Goal: Information Seeking & Learning: Learn about a topic

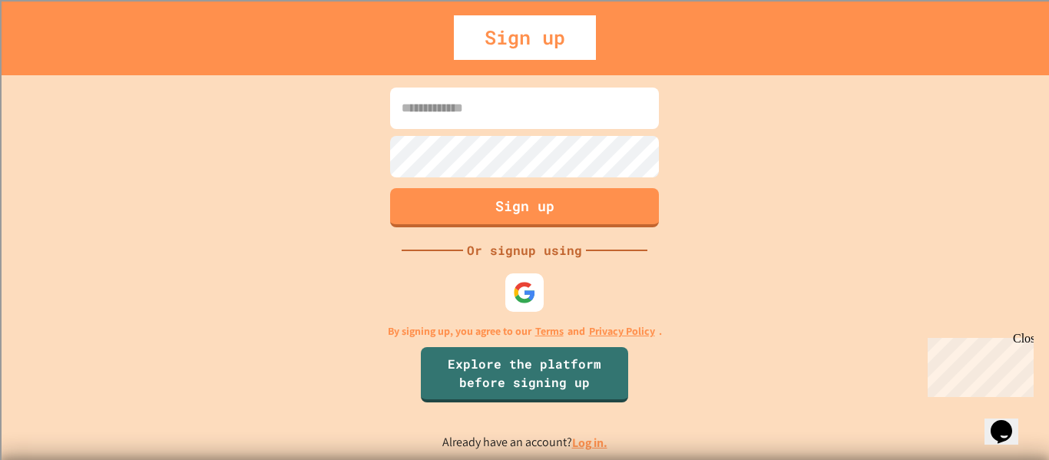
click at [573, 130] on div at bounding box center [524, 130] width 276 height 3
click at [571, 126] on input at bounding box center [524, 108] width 269 height 41
type input "**********"
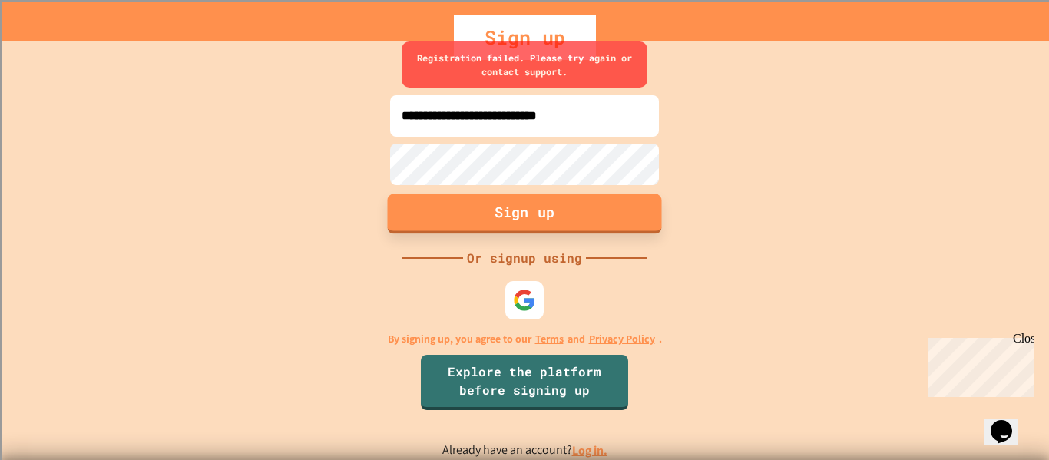
click at [571, 226] on button "Sign up" at bounding box center [525, 213] width 274 height 40
click at [259, 252] on div "**********" at bounding box center [524, 250] width 1049 height 418
click at [583, 455] on link "Log in." at bounding box center [589, 450] width 35 height 16
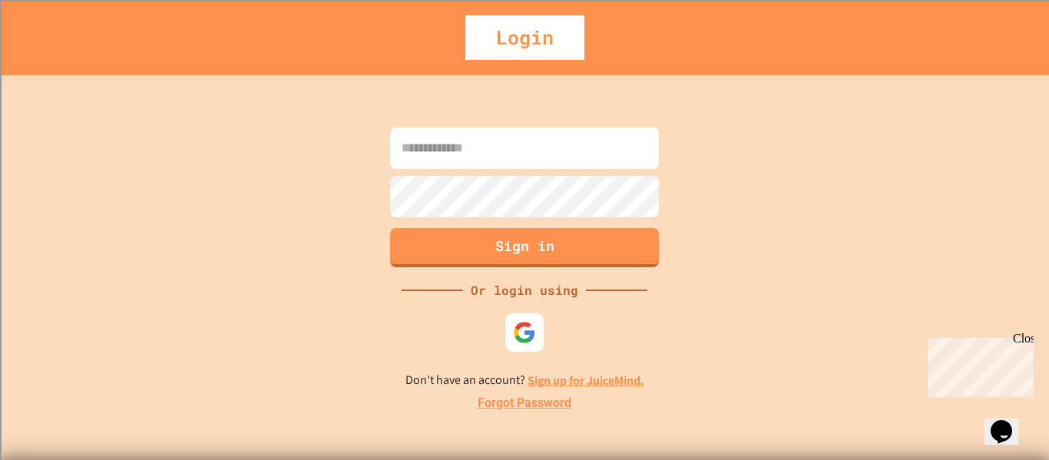
click at [510, 167] on input at bounding box center [524, 147] width 269 height 41
type input "**********"
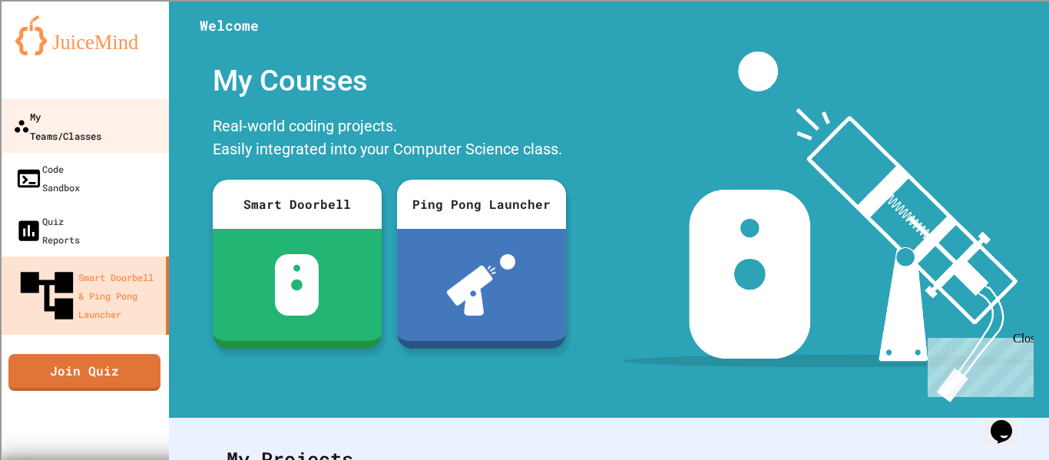
click at [79, 108] on div "My Teams/Classes" at bounding box center [57, 126] width 88 height 38
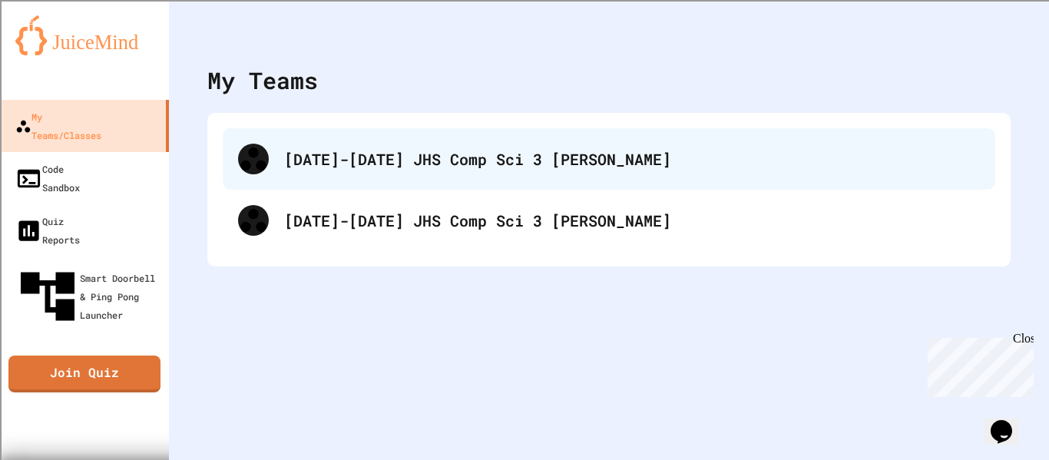
click at [434, 150] on div "[DATE]-[DATE] JHS Comp Sci 3 [PERSON_NAME]" at bounding box center [631, 158] width 695 height 23
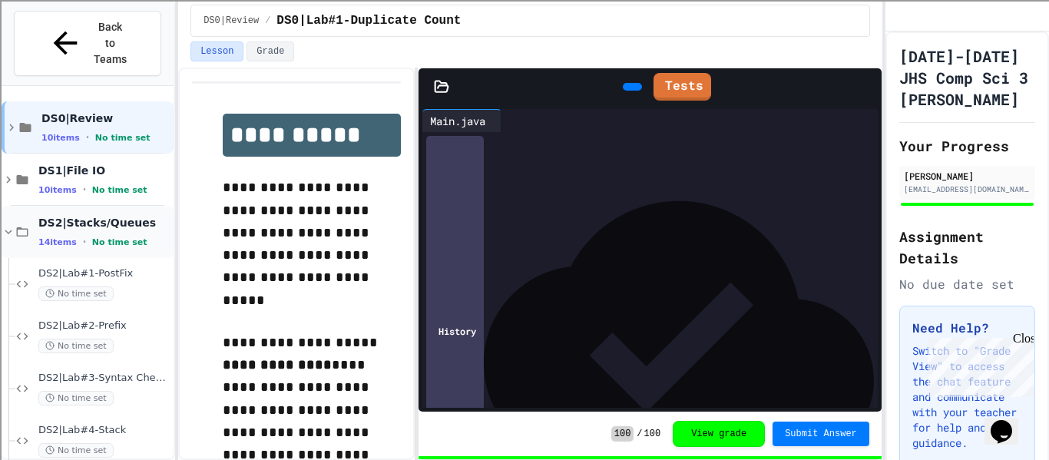
scroll to position [148, 0]
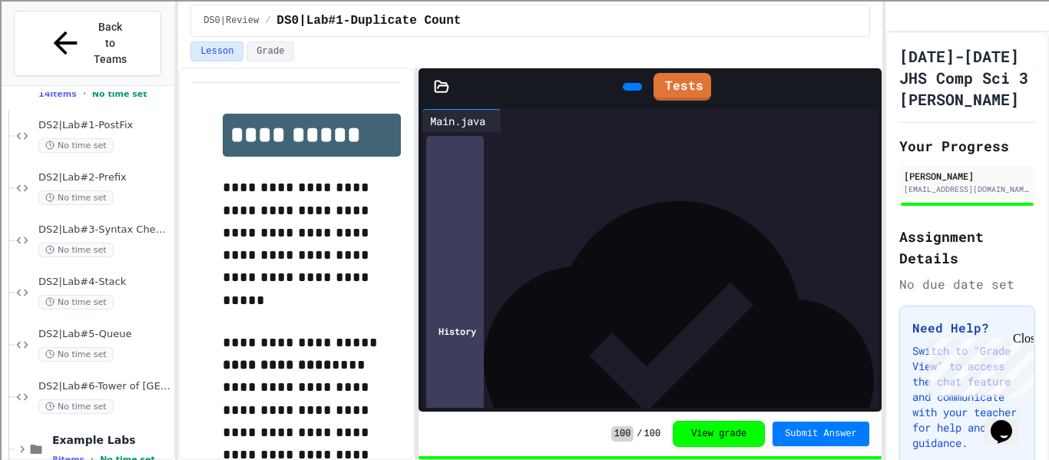
click at [14, 423] on div "Example Labs 8 items • No time set" at bounding box center [88, 449] width 172 height 52
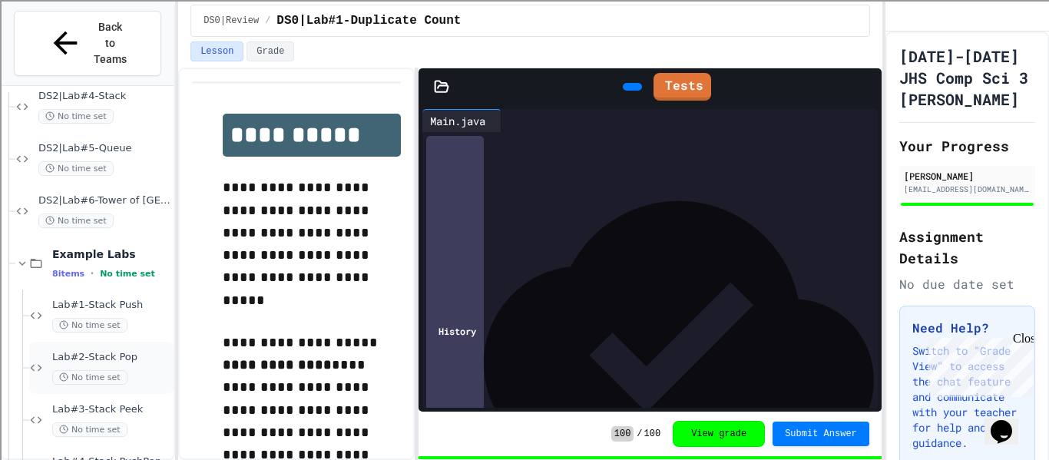
scroll to position [332, 0]
click at [16, 258] on icon at bounding box center [22, 265] width 14 height 14
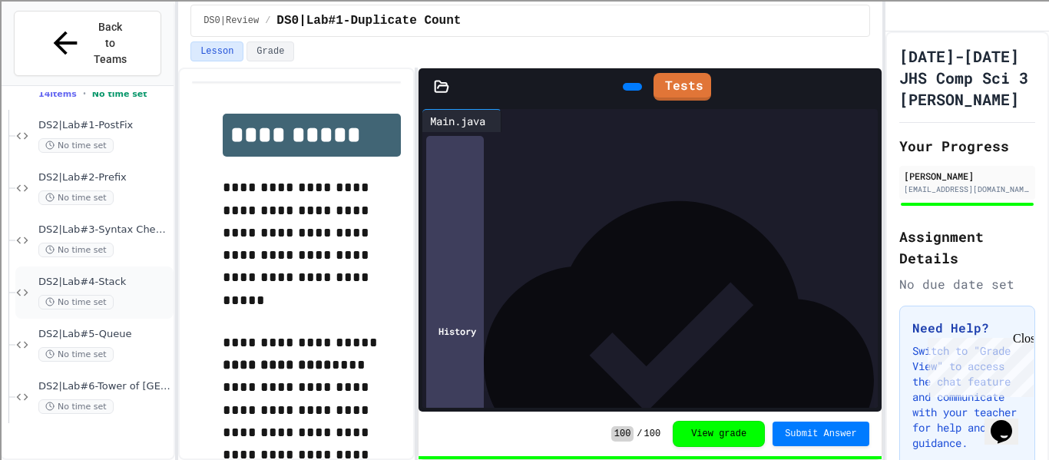
scroll to position [0, 0]
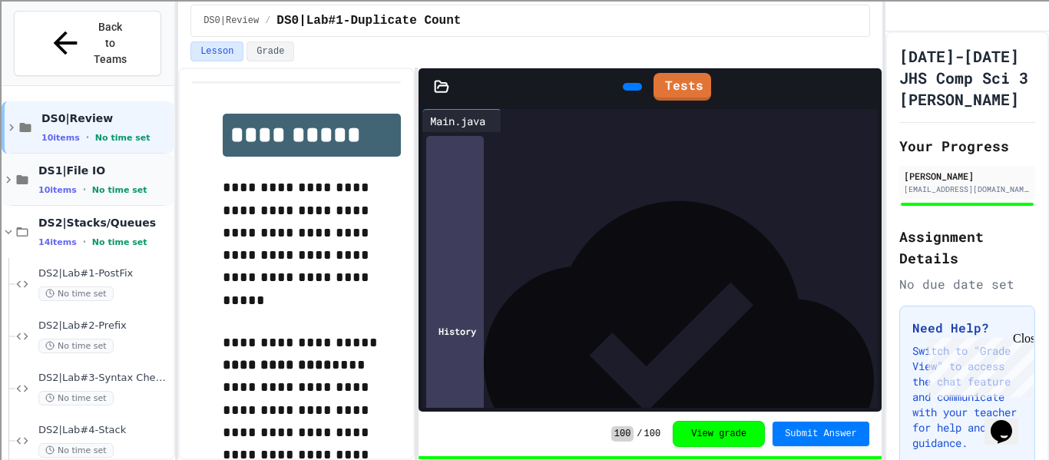
click at [8, 173] on icon at bounding box center [9, 180] width 14 height 14
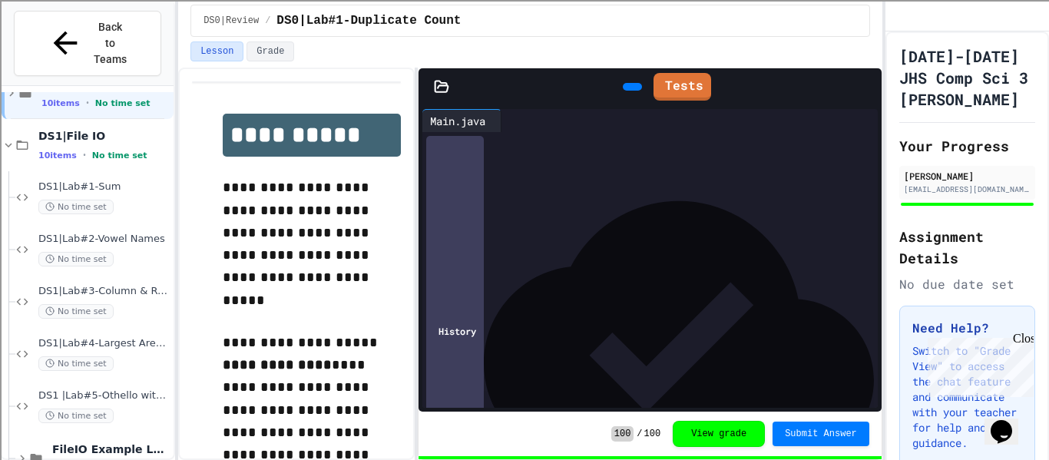
scroll to position [32, 0]
click at [15, 140] on icon at bounding box center [9, 147] width 14 height 14
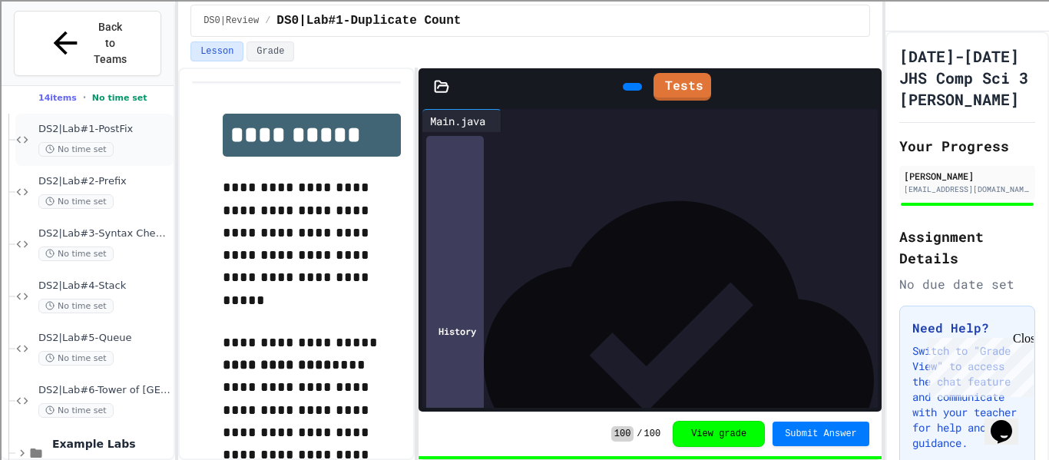
scroll to position [148, 0]
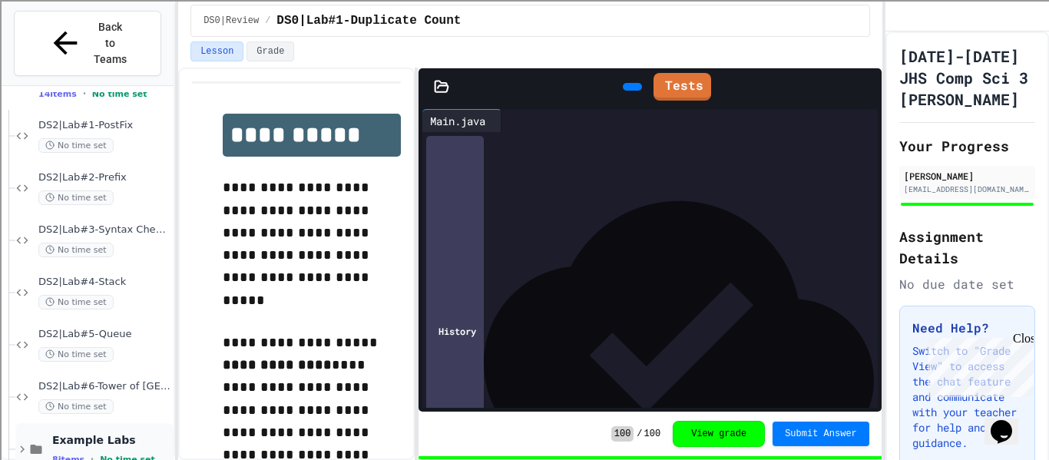
click at [19, 442] on icon at bounding box center [22, 449] width 14 height 14
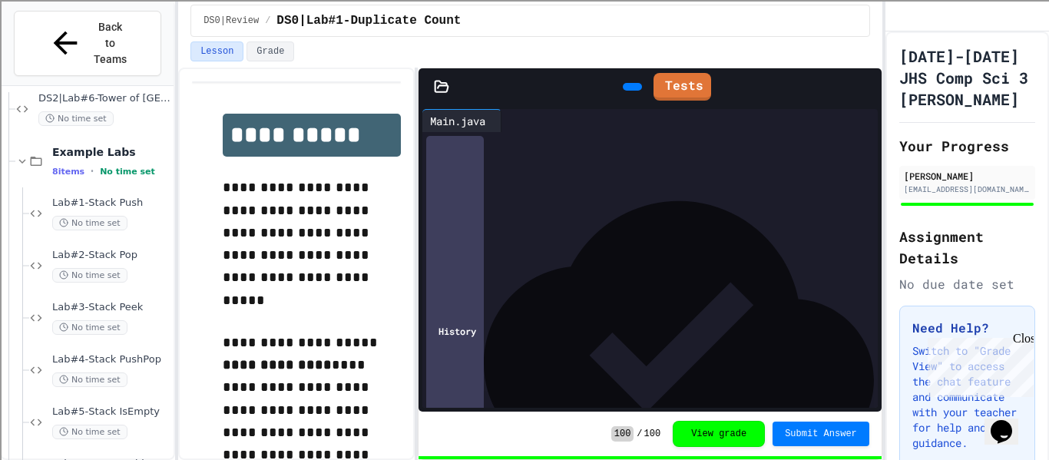
scroll to position [432, 0]
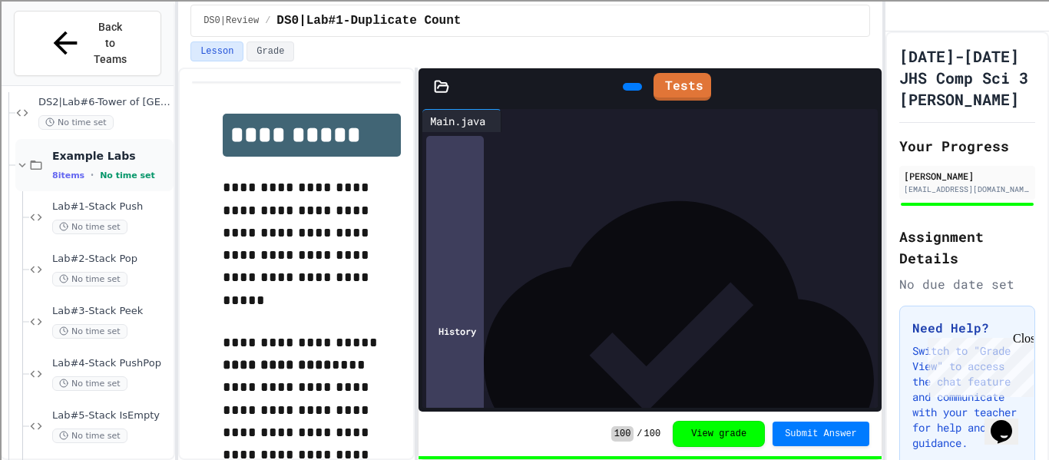
click at [16, 158] on icon at bounding box center [22, 165] width 14 height 14
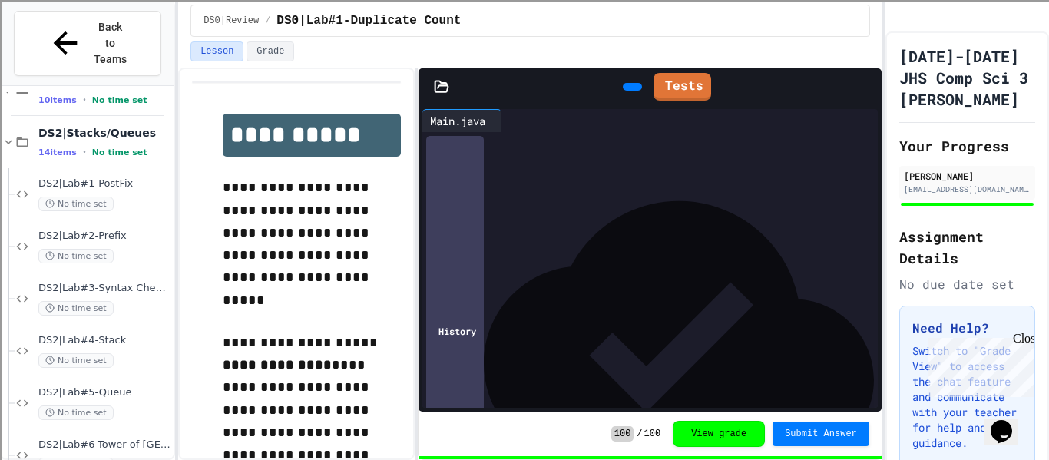
scroll to position [64, 0]
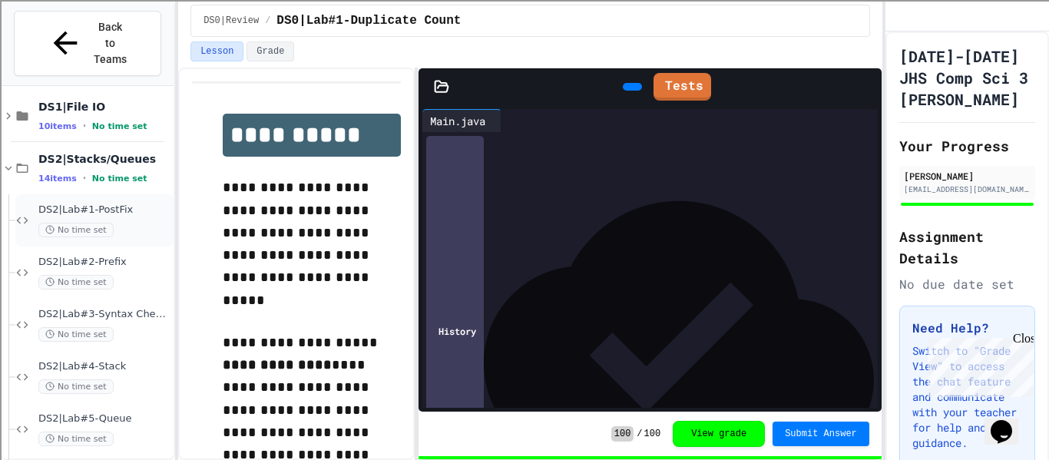
click at [91, 194] on div "DS2|Lab#1-PostFix No time set" at bounding box center [94, 220] width 158 height 52
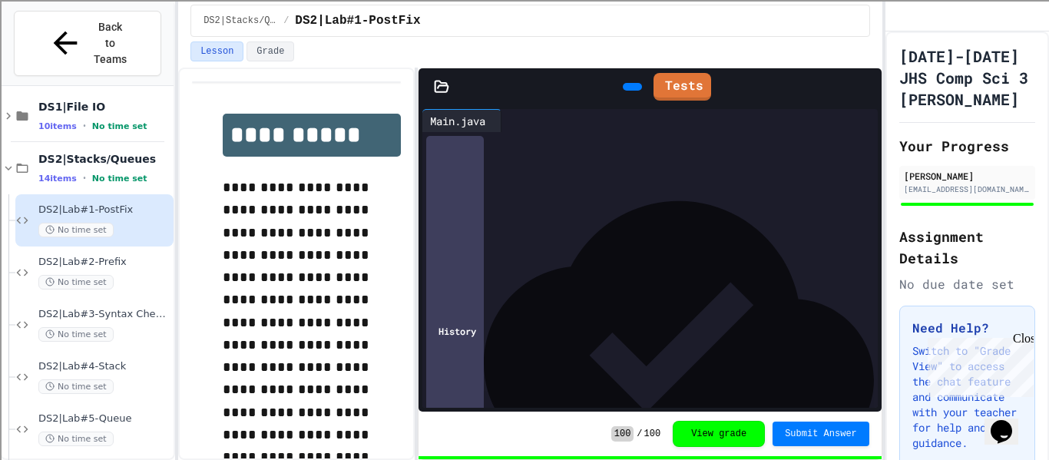
scroll to position [19, 0]
click at [514, 121] on div at bounding box center [507, 120] width 12 height 23
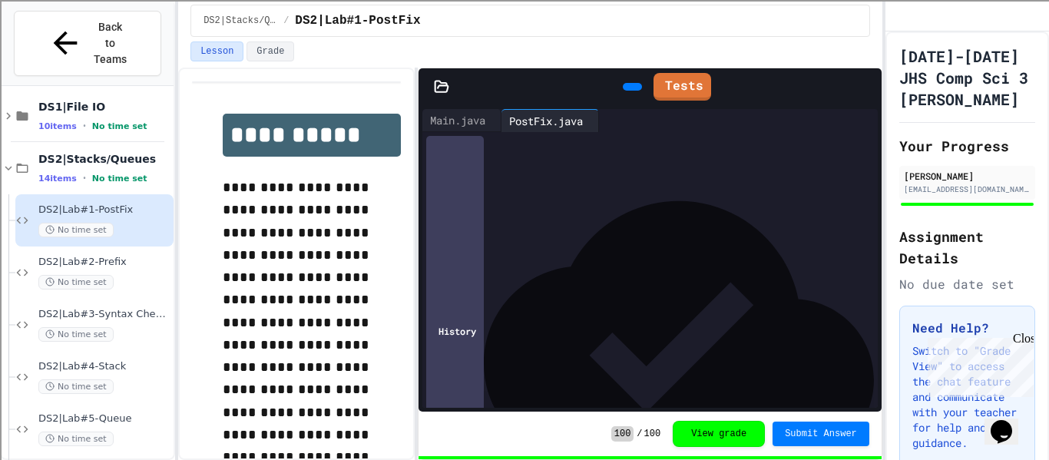
click at [560, 198] on div "****** ***** *******" at bounding box center [663, 204] width 429 height 15
click at [484, 109] on div "Main.java" at bounding box center [461, 120] width 79 height 23
click at [527, 117] on div "PostFix.java" at bounding box center [545, 120] width 89 height 16
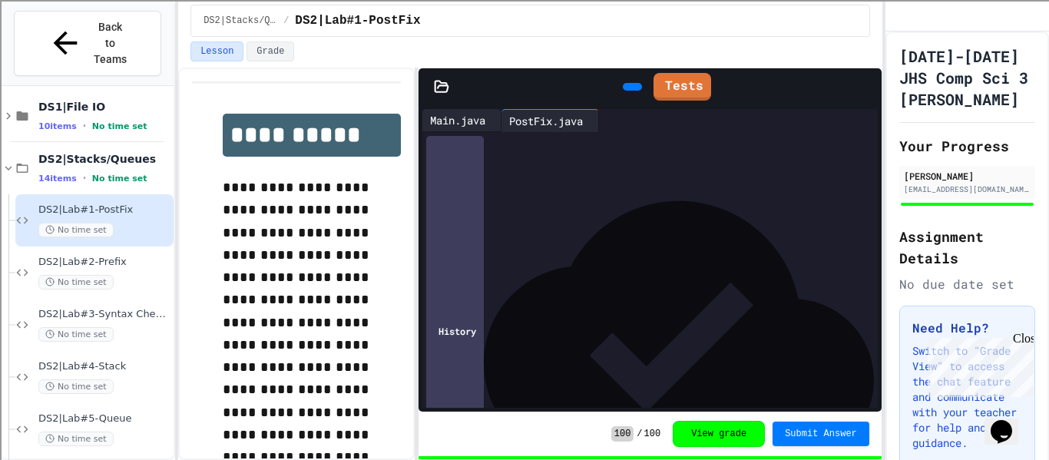
click at [477, 110] on div "Main.java" at bounding box center [461, 120] width 79 height 23
click at [525, 117] on div "PostFix.java" at bounding box center [545, 120] width 89 height 16
click at [154, 275] on div "No time set" at bounding box center [104, 282] width 132 height 15
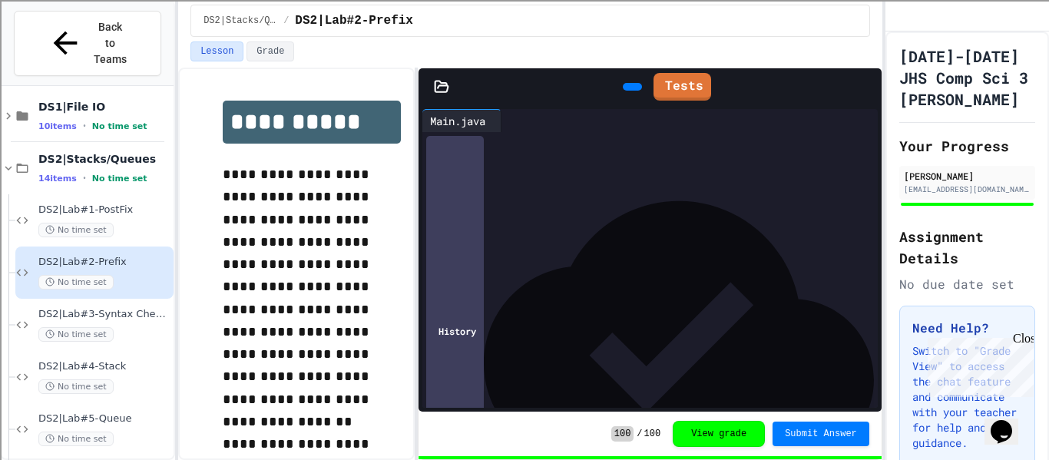
scroll to position [79, 0]
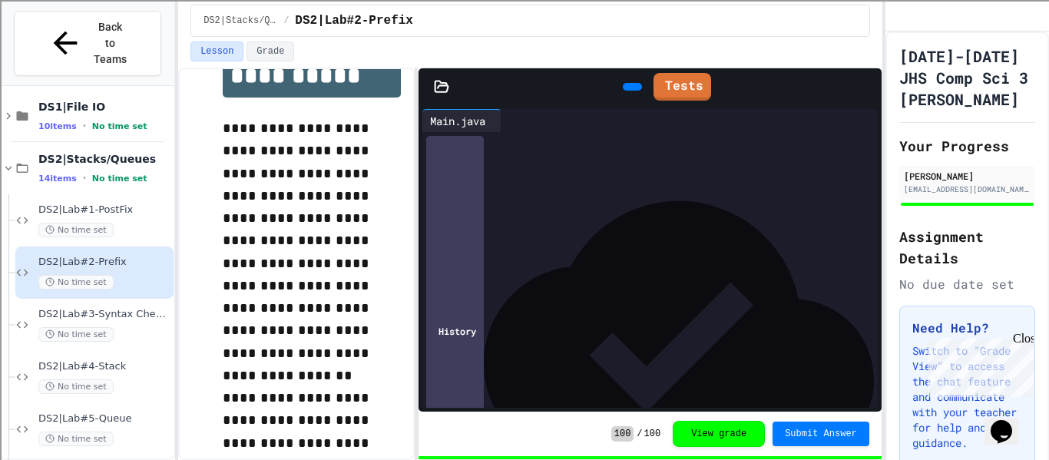
click at [507, 121] on icon at bounding box center [507, 121] width 0 height 0
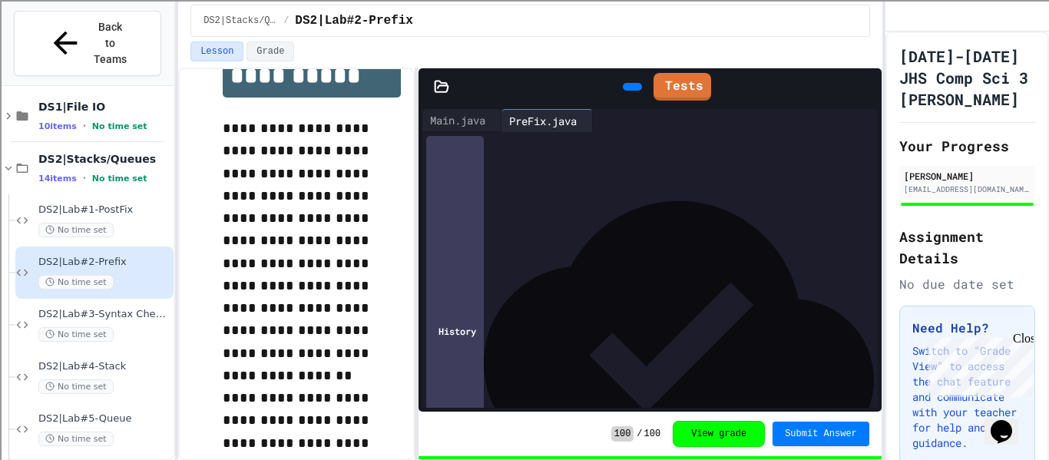
scroll to position [532, 0]
click at [97, 308] on span "DS2|Lab#3-Syntax Checker" at bounding box center [104, 314] width 132 height 13
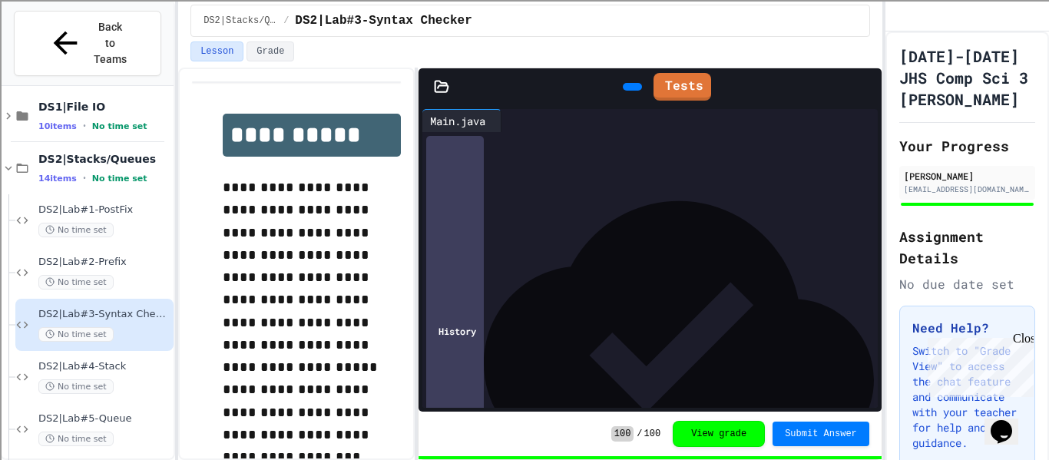
click at [514, 119] on div at bounding box center [507, 120] width 12 height 23
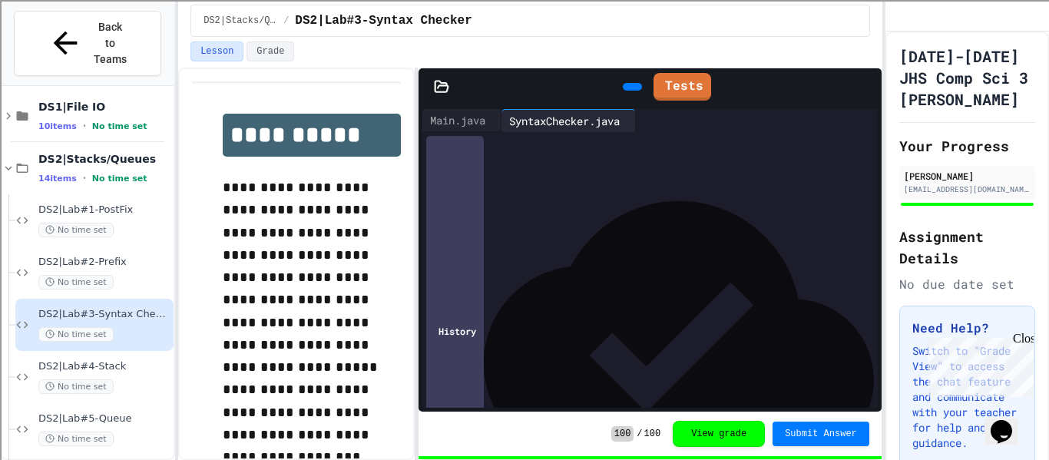
scroll to position [421, 0]
